Goal: Navigation & Orientation: Find specific page/section

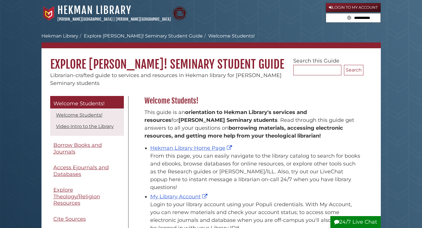
scroll to position [86, 222]
